Goal: Task Accomplishment & Management: Manage account settings

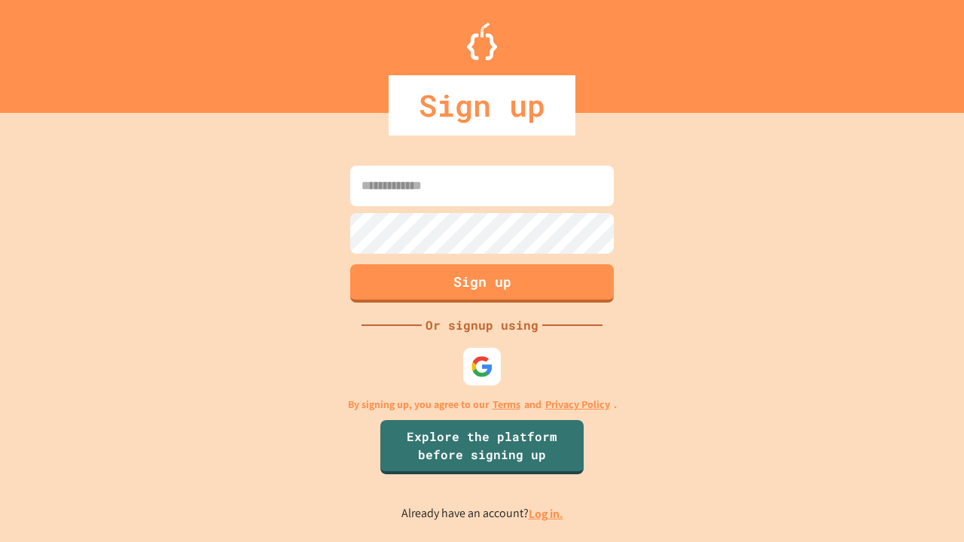
click at [547, 513] on link "Log in." at bounding box center [546, 514] width 35 height 16
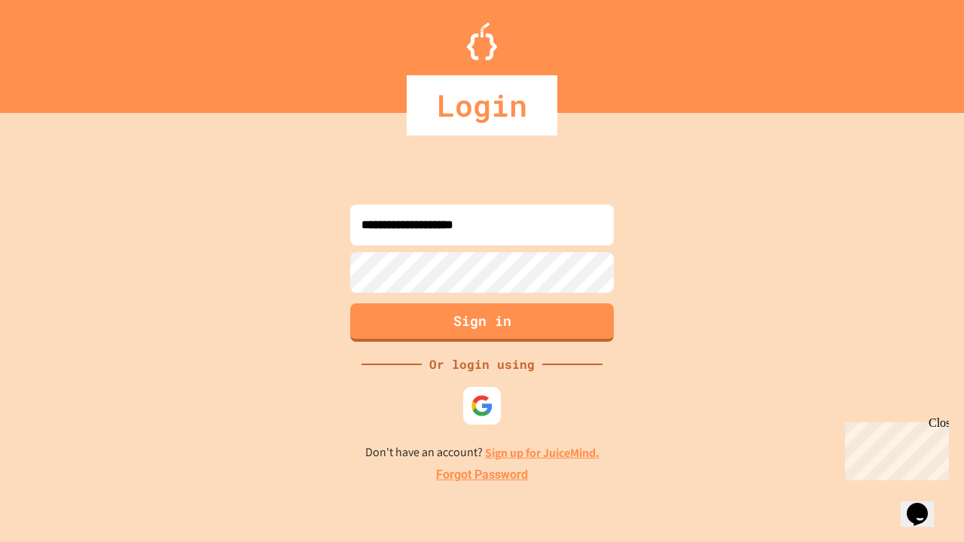
type input "**********"
